Goal: Task Accomplishment & Management: Use online tool/utility

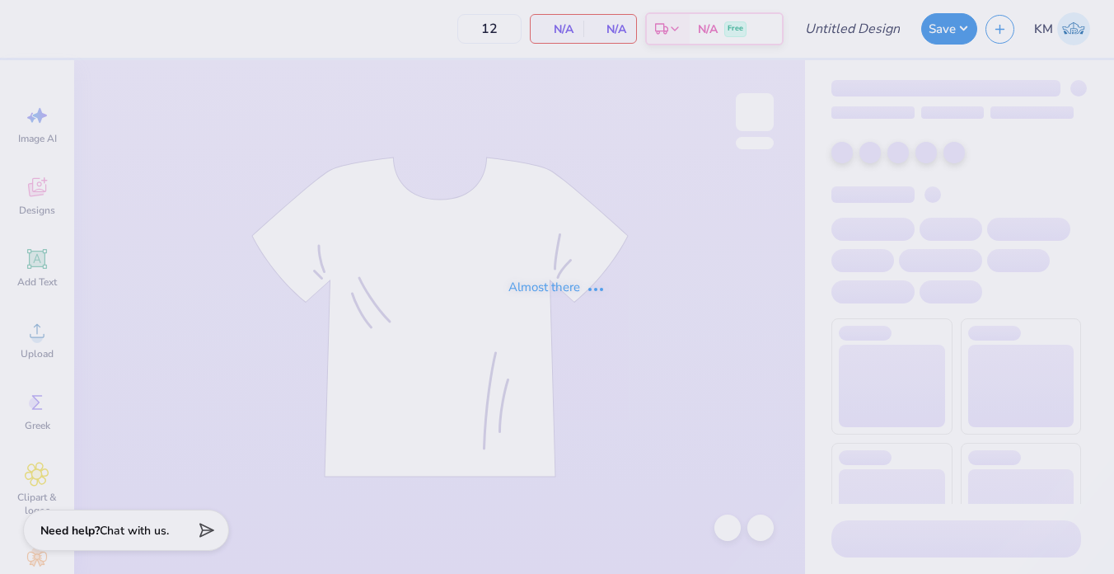
type input "Beta Philanthropy Shirt"
type input "24"
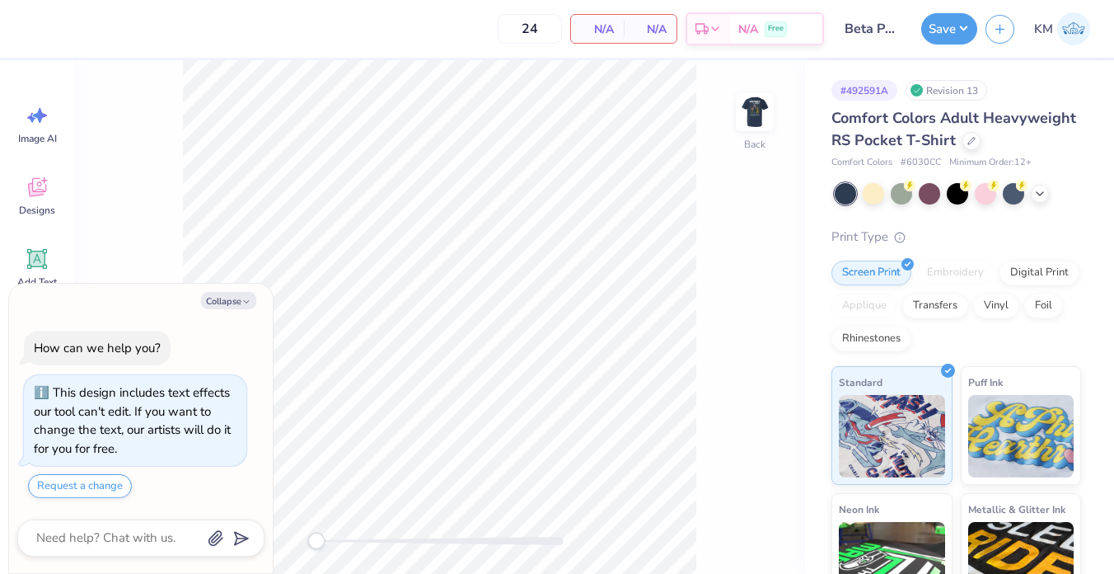
scroll to position [28, 0]
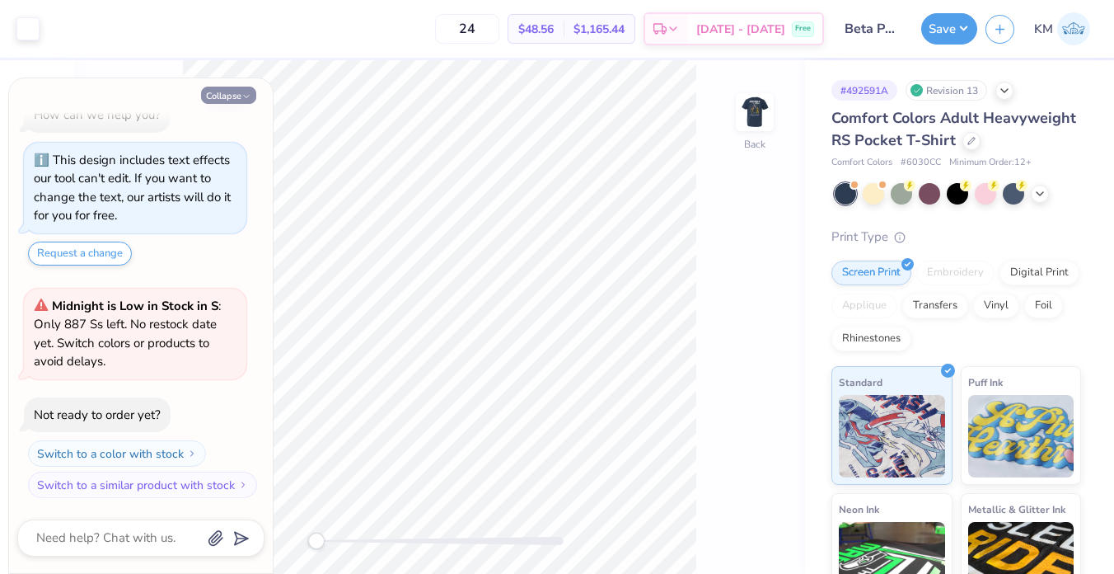
click at [242, 101] on button "Collapse" at bounding box center [228, 95] width 55 height 17
type textarea "x"
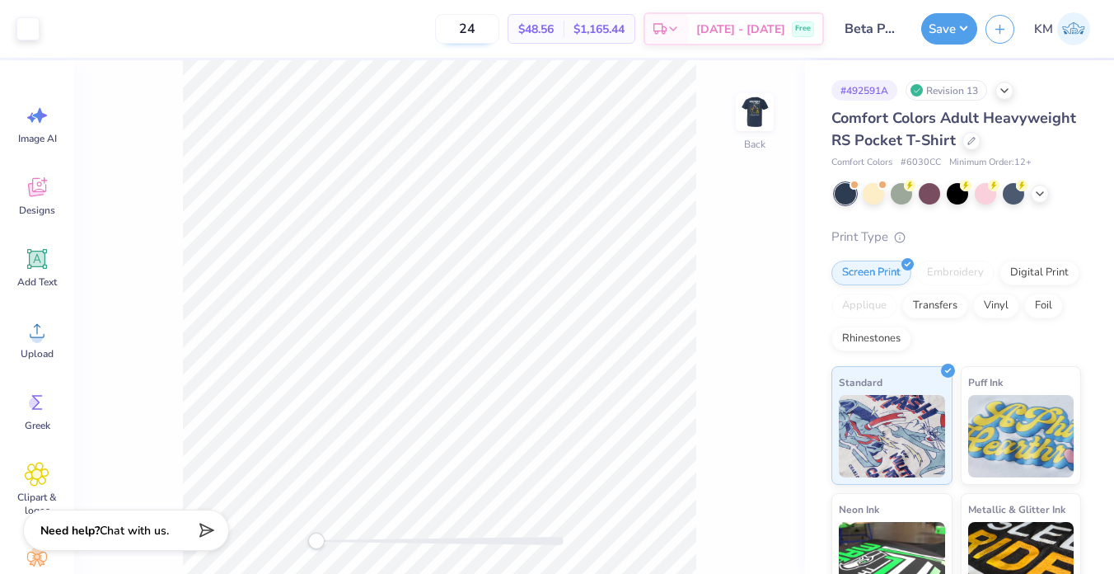
click at [489, 32] on input "24" at bounding box center [467, 29] width 64 height 30
type input "140"
click at [969, 144] on div at bounding box center [972, 139] width 18 height 18
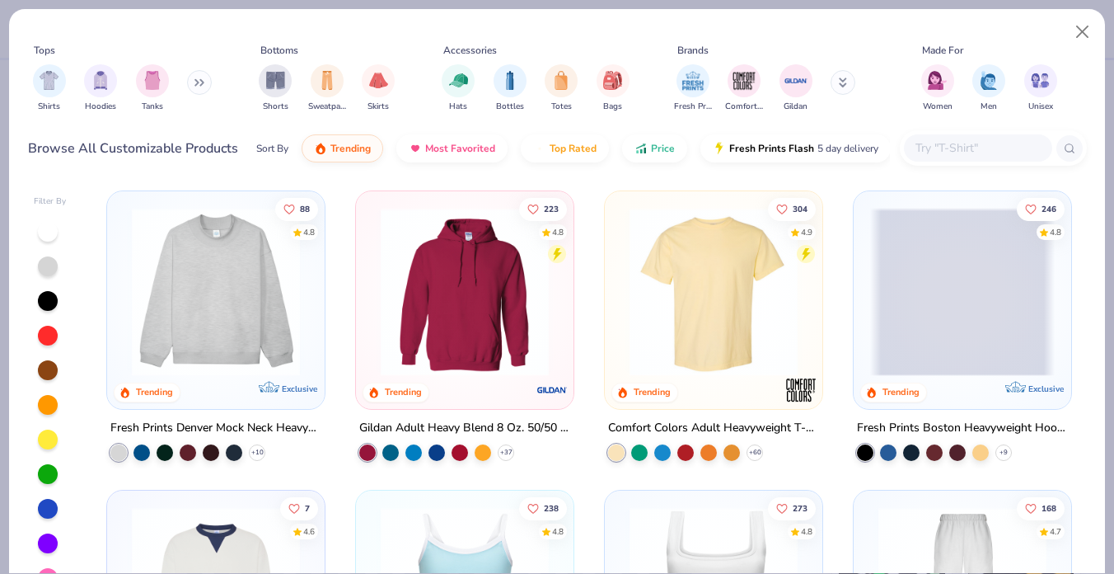
click at [952, 152] on input "text" at bounding box center [977, 147] width 127 height 19
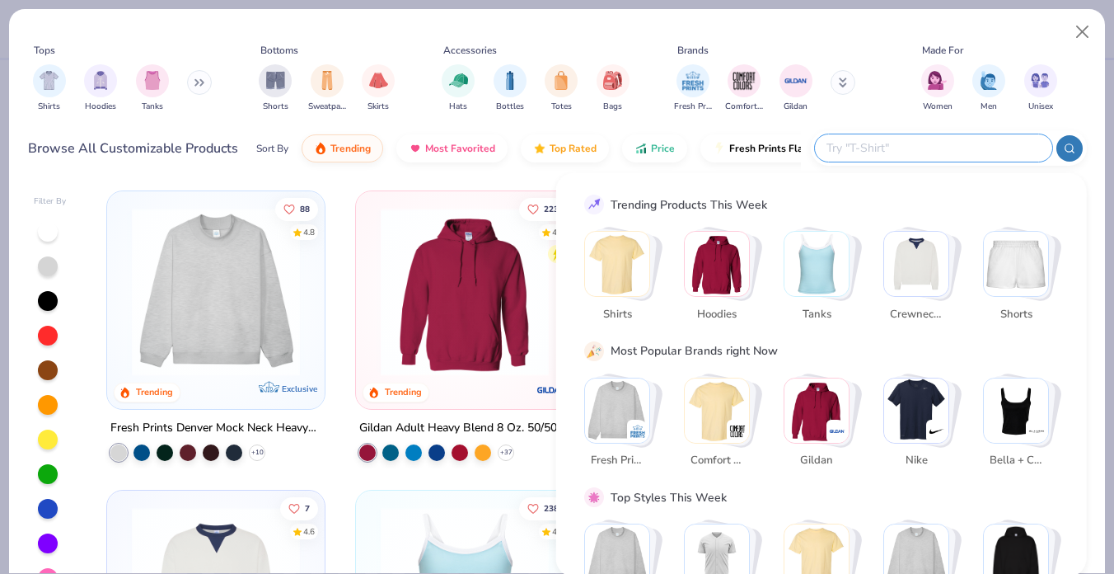
paste input "G230"
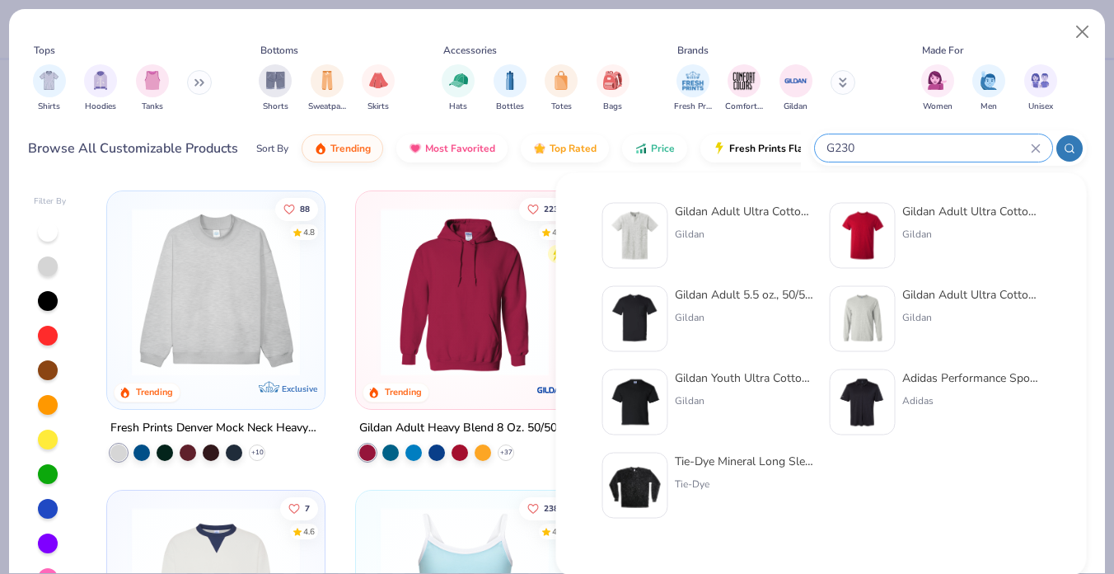
type input "G230"
click at [732, 219] on div "Gildan Adult Ultra Cotton 6 Oz. Pocket T-Shirt Gildan" at bounding box center [744, 236] width 138 height 66
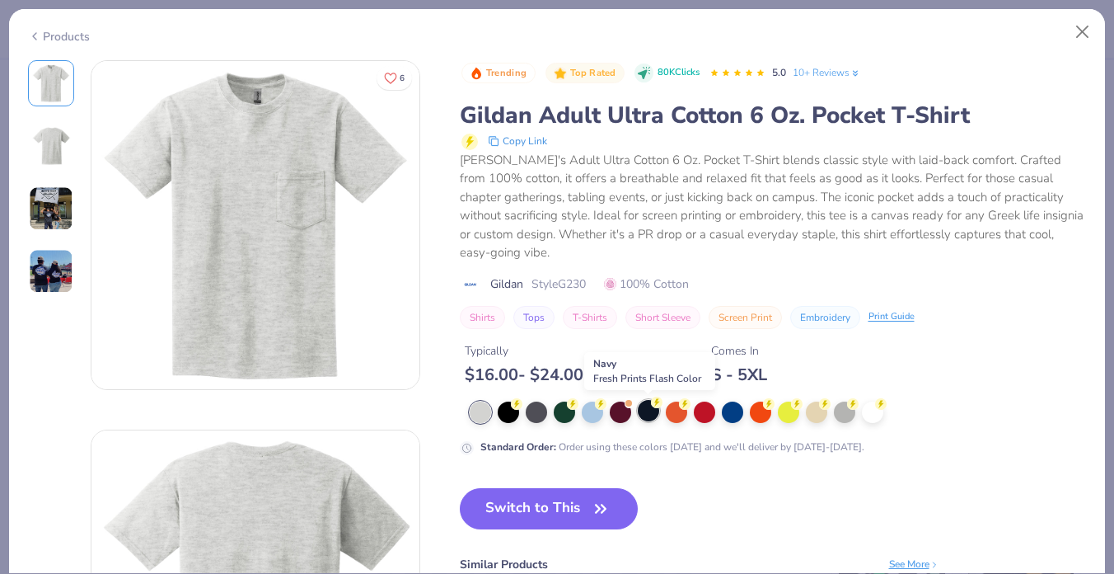
click at [639, 409] on div at bounding box center [648, 410] width 21 height 21
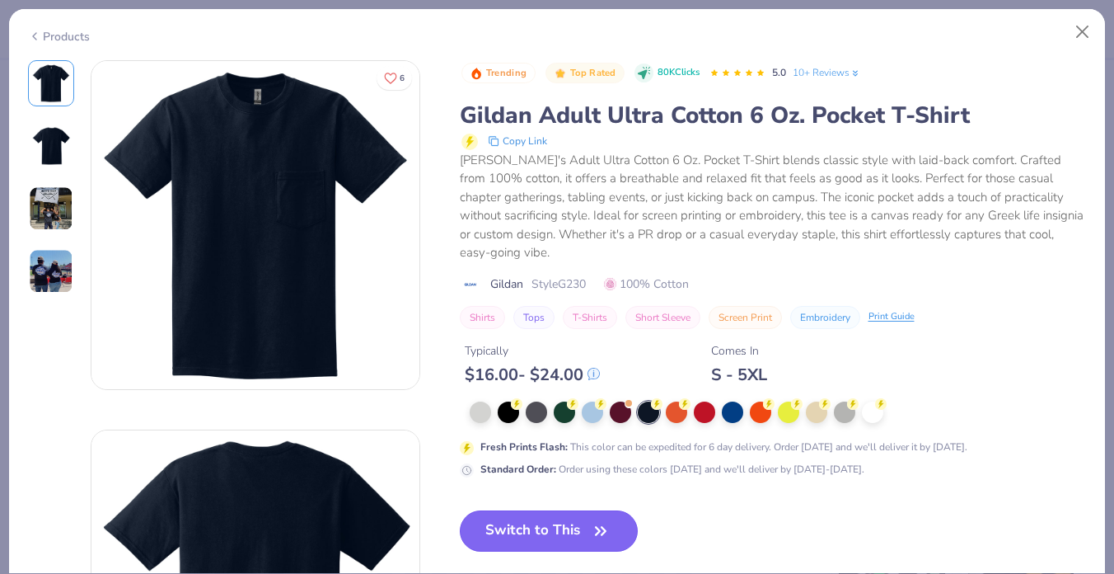
click at [570, 537] on button "Switch to This" at bounding box center [549, 530] width 179 height 41
click at [565, 532] on button "Switch to This" at bounding box center [549, 530] width 179 height 41
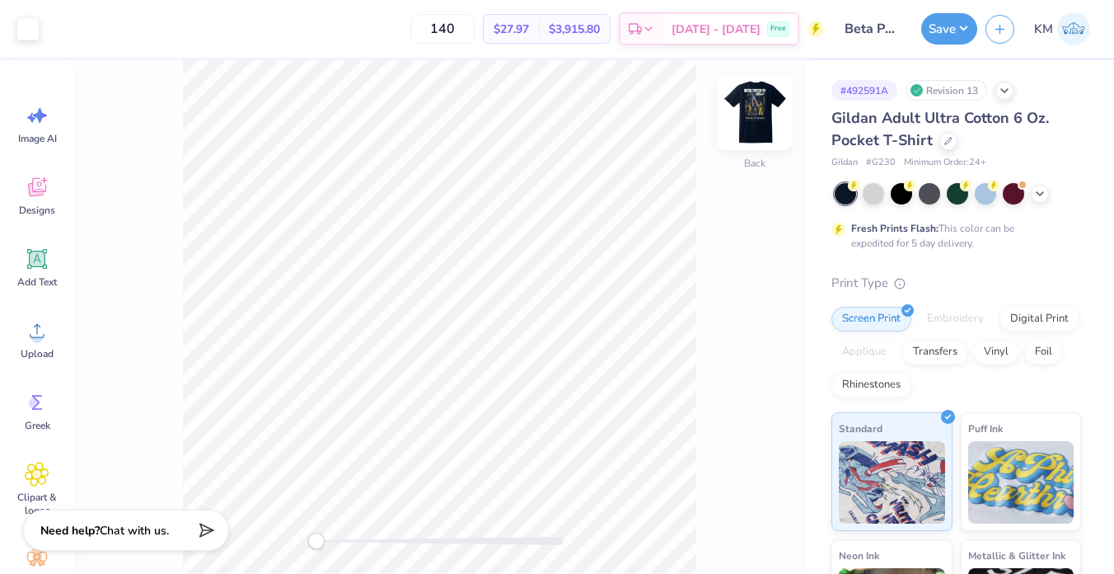
click at [756, 106] on img at bounding box center [755, 112] width 66 height 66
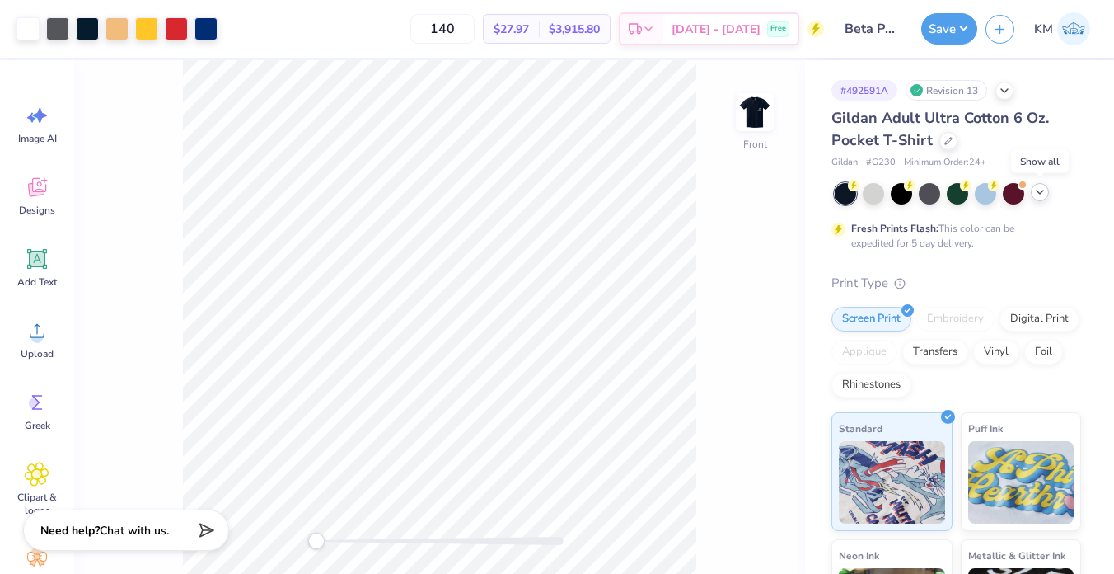
click at [1038, 191] on polyline at bounding box center [1040, 191] width 7 height 3
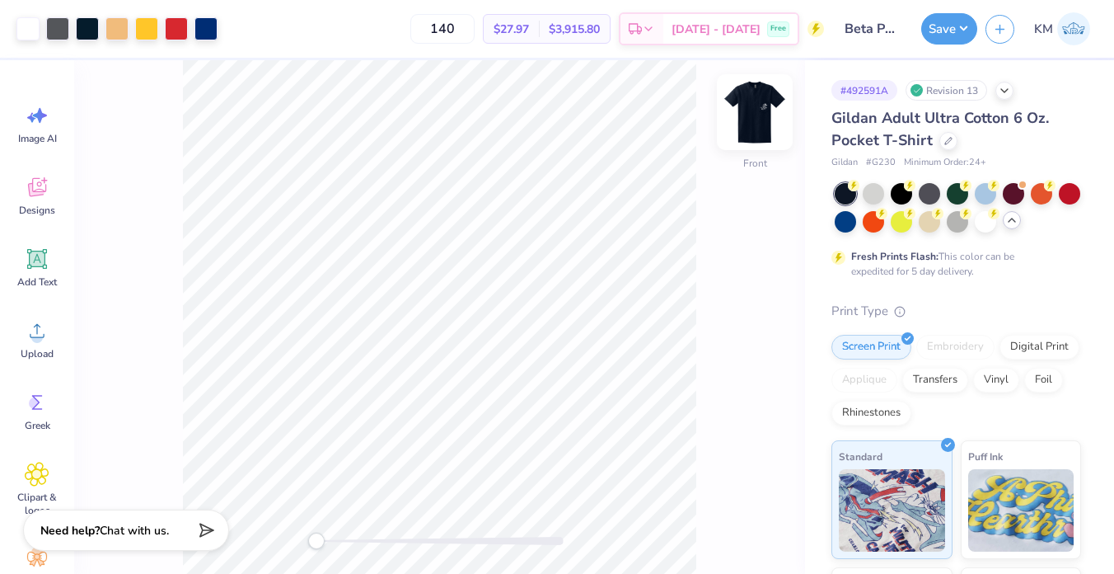
click at [751, 113] on img at bounding box center [755, 112] width 66 height 66
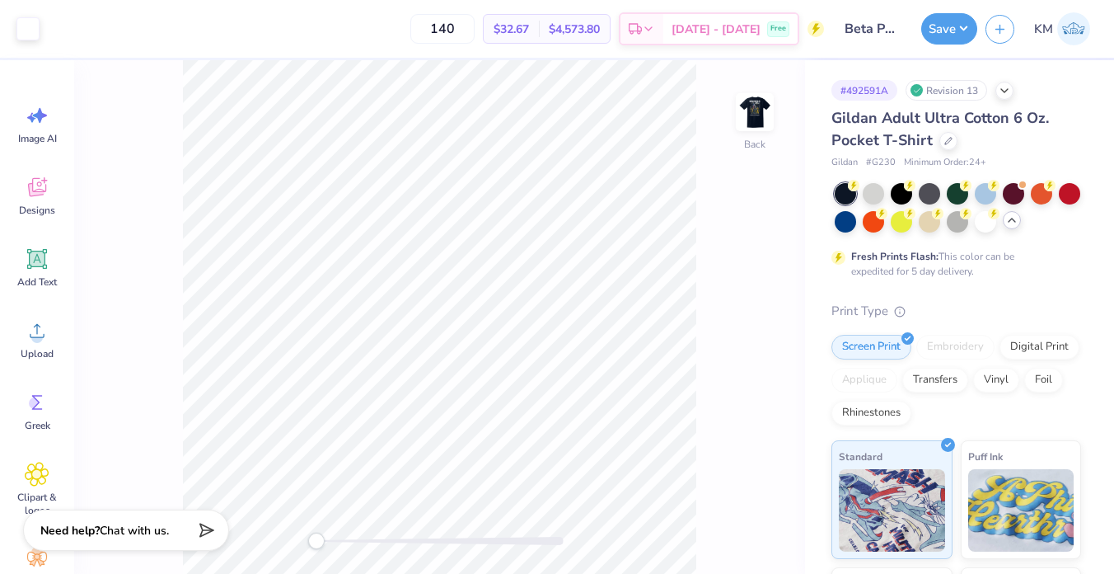
click at [751, 113] on img at bounding box center [754, 112] width 33 height 33
click at [945, 143] on icon at bounding box center [948, 139] width 7 height 7
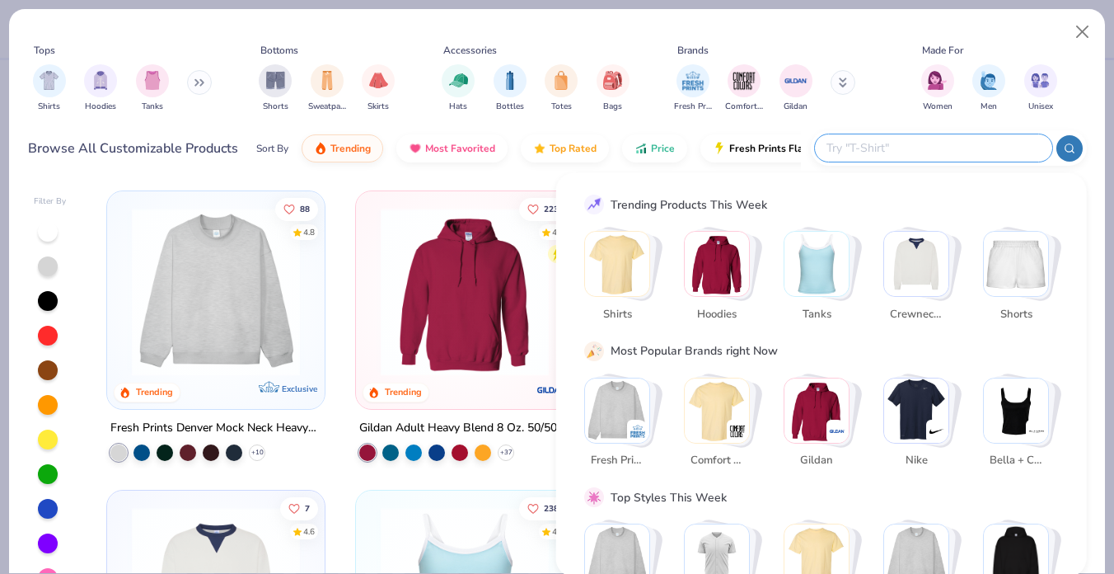
click at [928, 140] on input "text" at bounding box center [933, 147] width 216 height 19
paste input "G830"
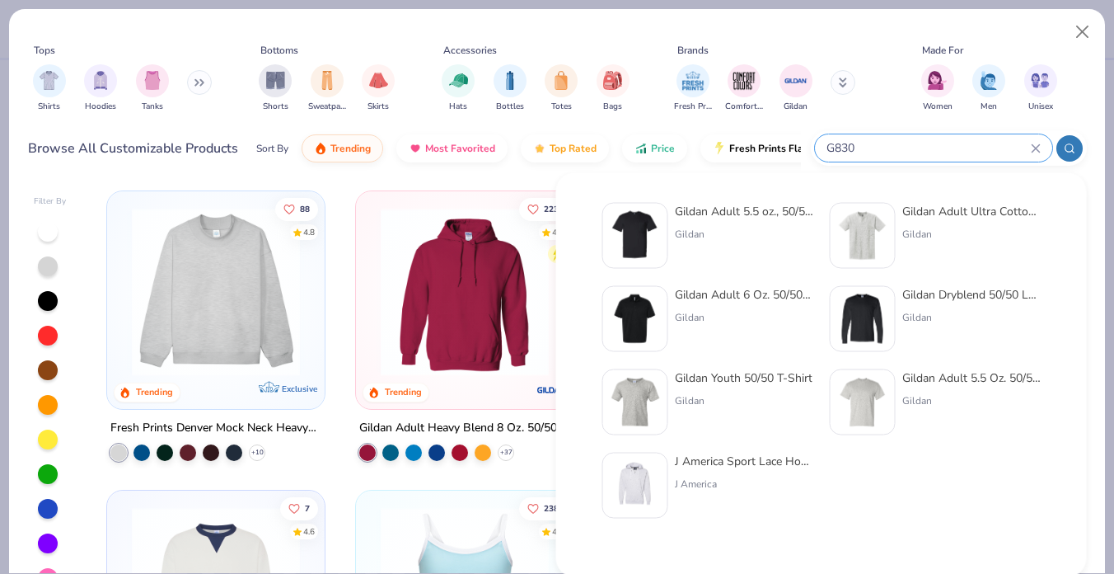
type input "G830"
click at [738, 229] on div "Gildan" at bounding box center [744, 234] width 138 height 15
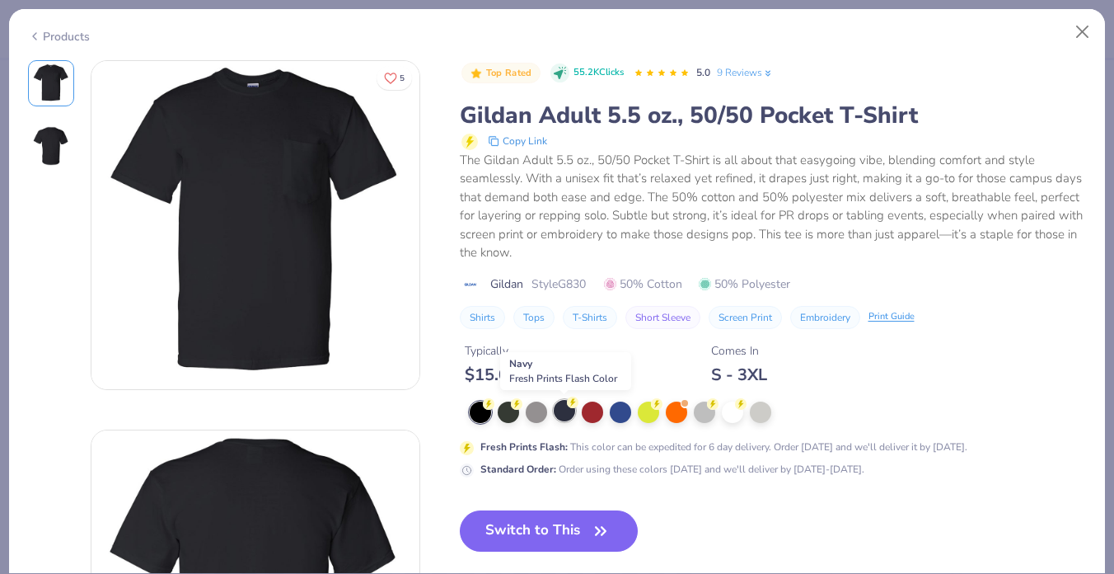
click at [570, 406] on circle at bounding box center [573, 402] width 12 height 12
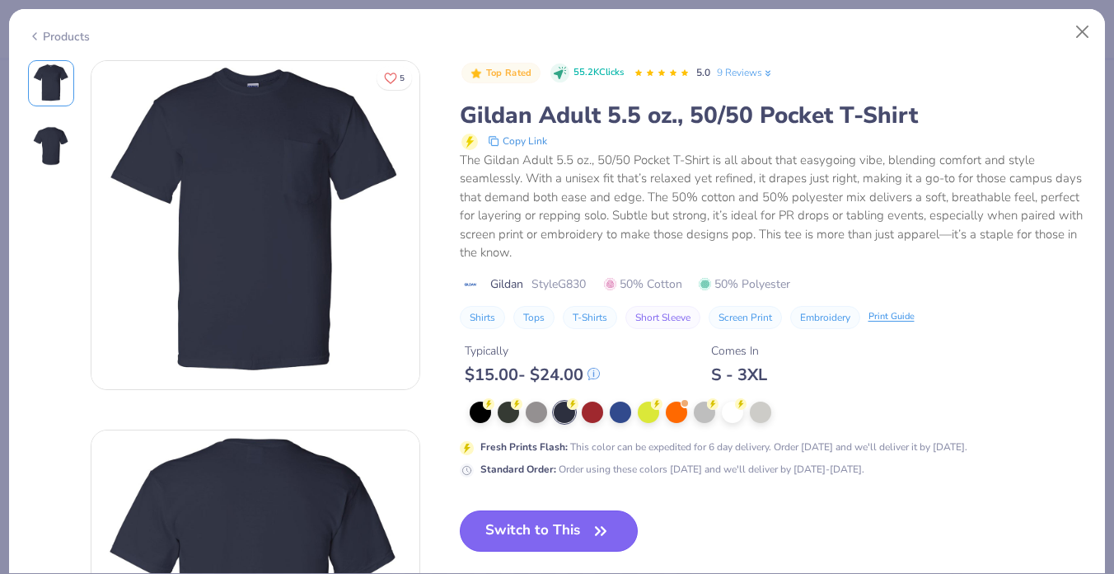
click at [543, 527] on button "Switch to This" at bounding box center [549, 530] width 179 height 41
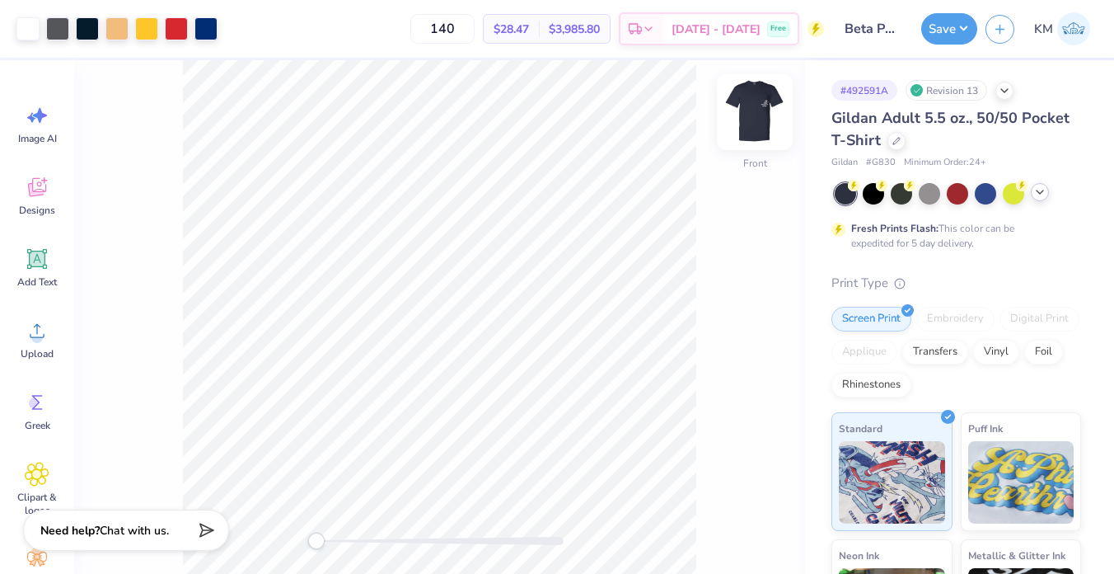
click at [762, 106] on img at bounding box center [755, 112] width 66 height 66
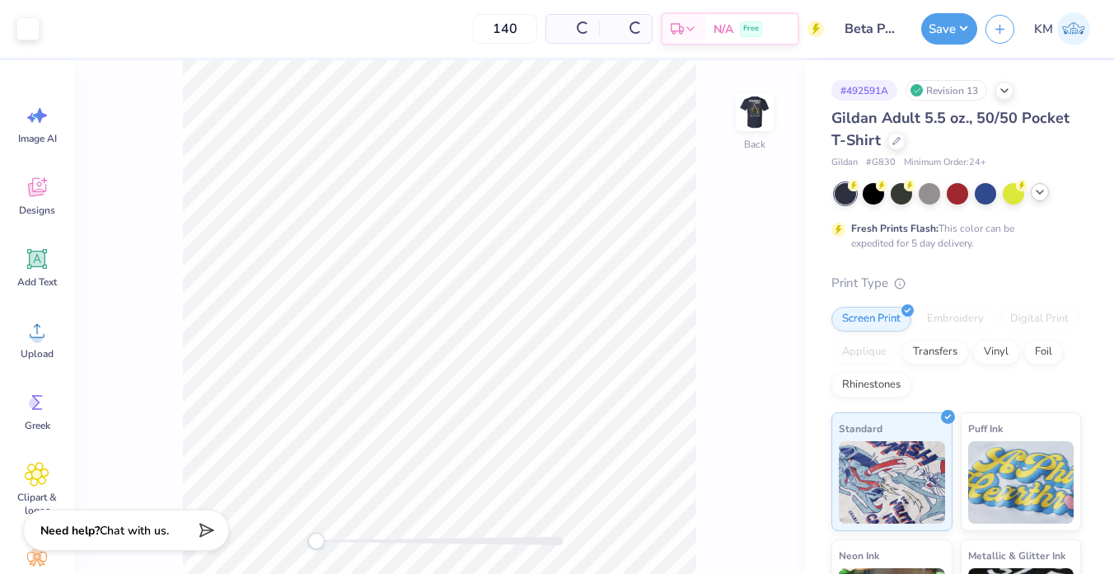
click at [750, 112] on img at bounding box center [754, 112] width 33 height 33
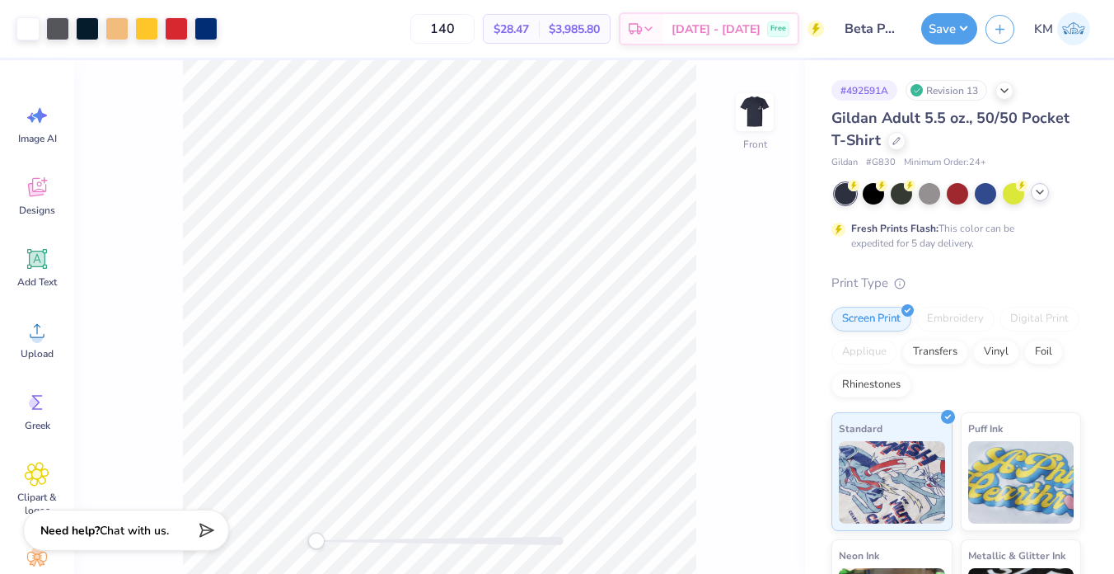
click at [750, 112] on img at bounding box center [754, 112] width 33 height 33
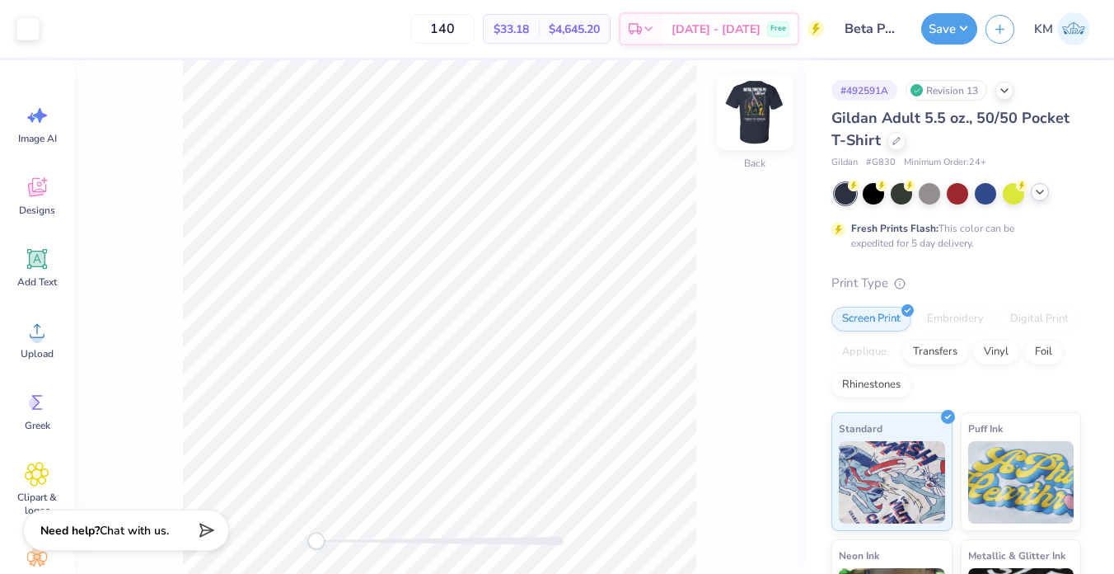
click at [753, 90] on img at bounding box center [755, 112] width 66 height 66
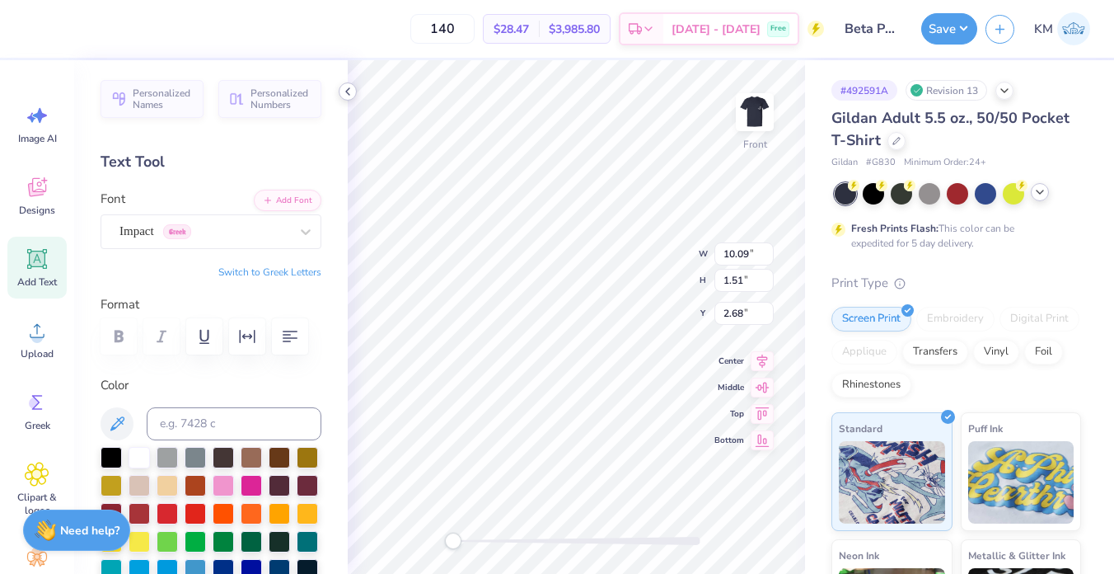
click at [346, 86] on icon at bounding box center [347, 91] width 13 height 13
click at [346, 96] on icon at bounding box center [347, 91] width 13 height 13
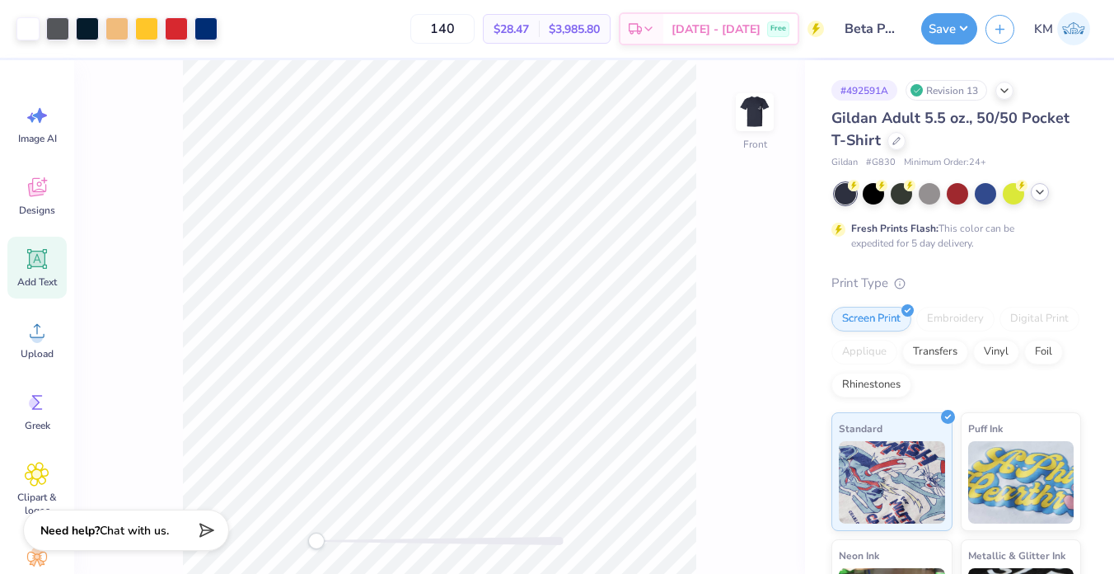
click at [129, 80] on div "Front" at bounding box center [439, 316] width 731 height 513
click at [27, 31] on div at bounding box center [27, 27] width 23 height 23
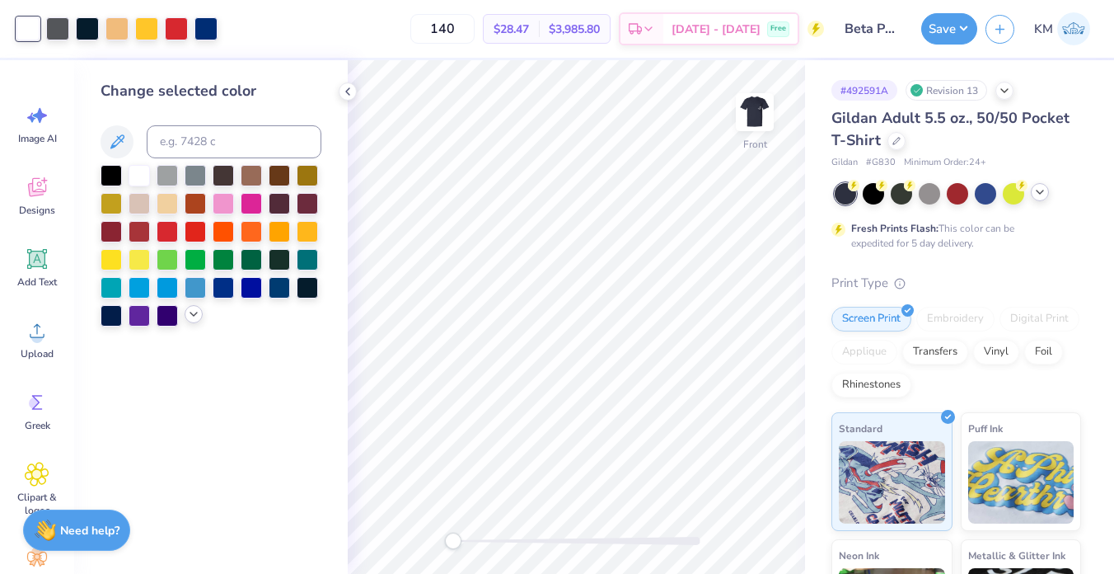
click at [195, 316] on icon at bounding box center [193, 313] width 13 height 13
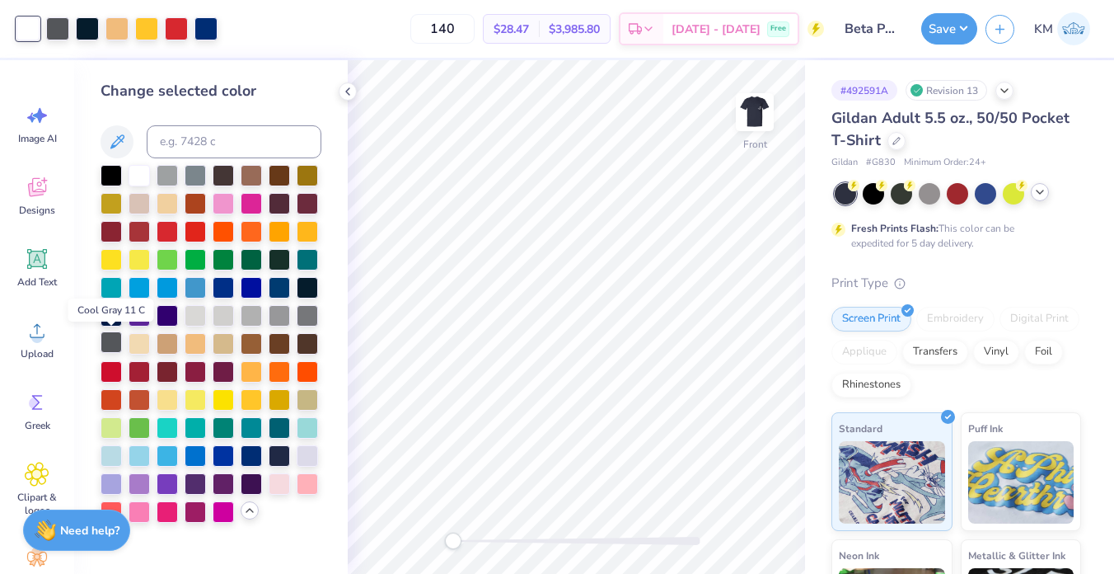
click at [114, 337] on div at bounding box center [111, 341] width 21 height 21
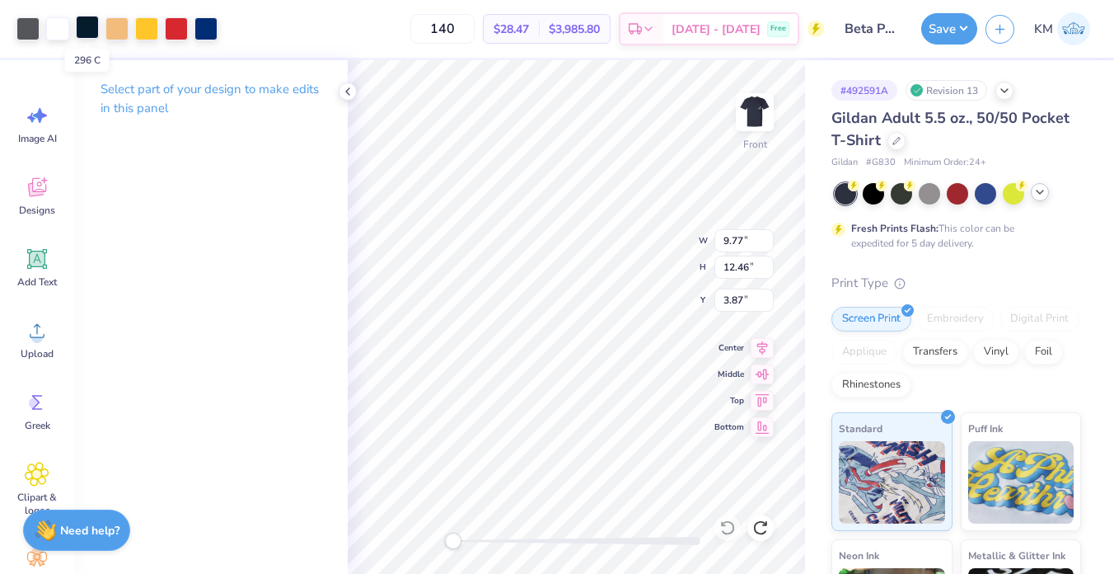
click at [82, 27] on div at bounding box center [87, 27] width 23 height 23
click at [91, 26] on div at bounding box center [87, 27] width 23 height 23
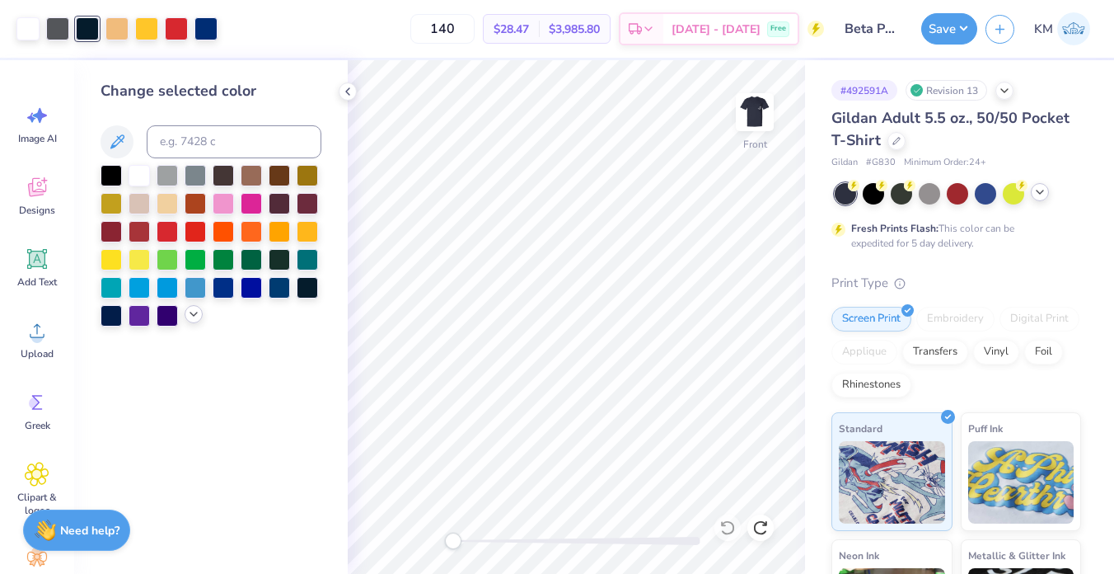
click at [190, 314] on icon at bounding box center [193, 313] width 13 height 13
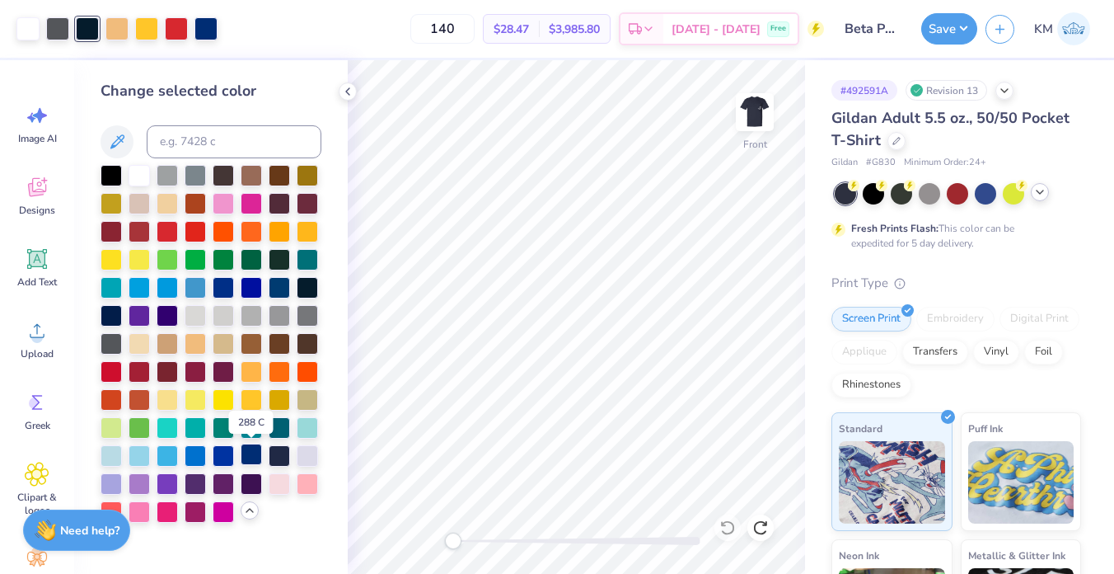
click at [248, 456] on div at bounding box center [251, 453] width 21 height 21
